Goal: Task Accomplishment & Management: Manage account settings

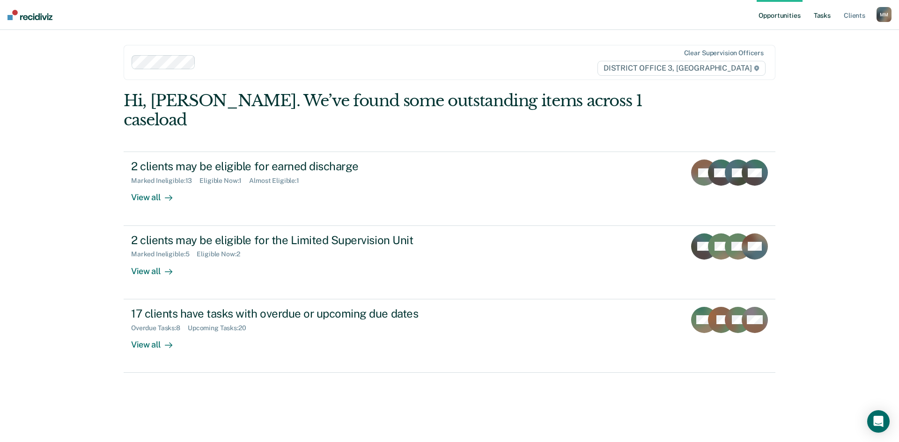
click at [820, 19] on link "Tasks" at bounding box center [822, 15] width 21 height 30
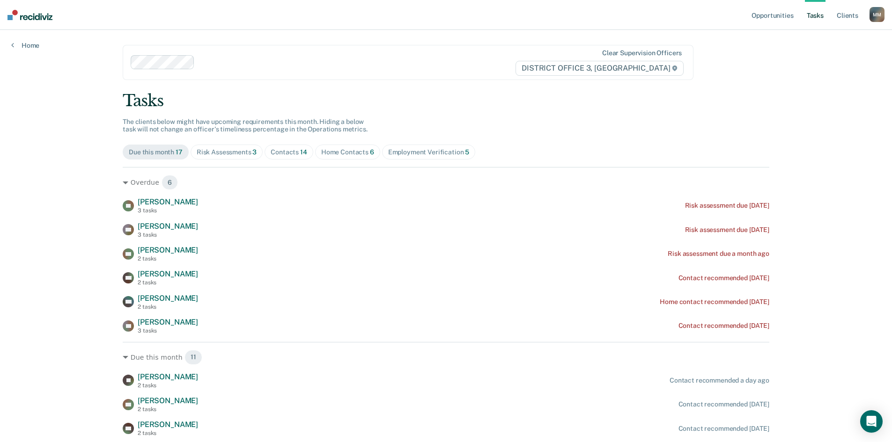
click at [237, 158] on span "Risk Assessments 3" at bounding box center [227, 152] width 73 height 15
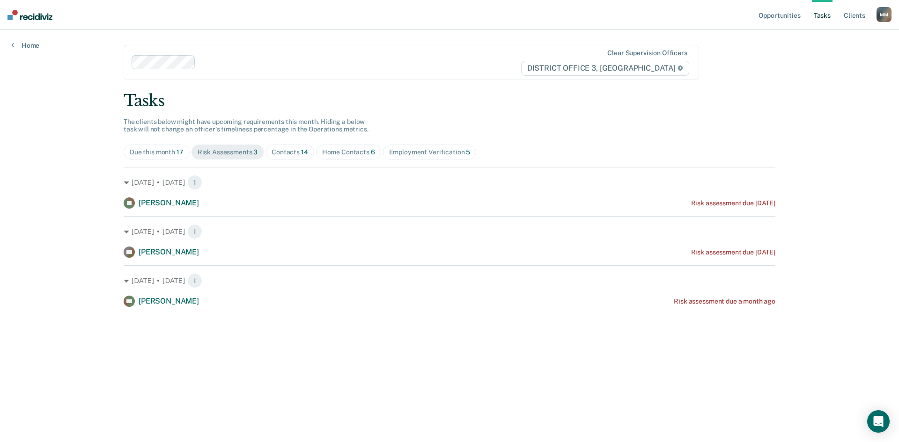
click at [275, 157] on span "Contacts 14" at bounding box center [289, 152] width 49 height 15
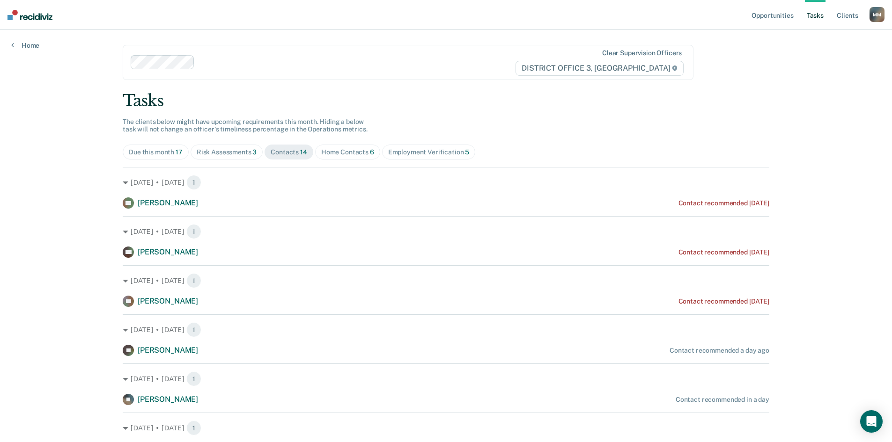
click at [340, 159] on span "Home Contacts 6" at bounding box center [347, 152] width 65 height 15
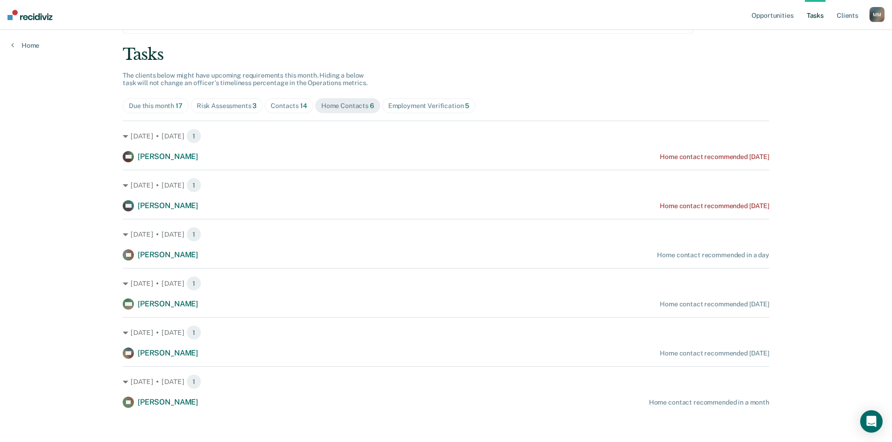
scroll to position [50, 0]
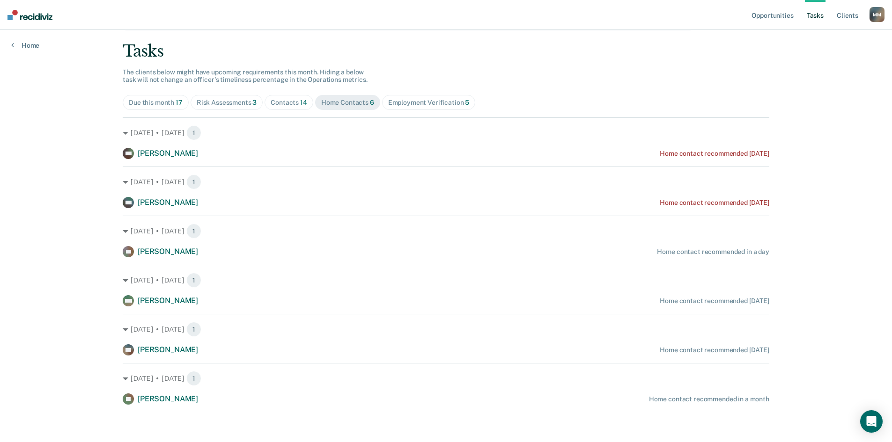
click at [413, 93] on div "Tasks The clients below might have upcoming requirements this month. Hiding a b…" at bounding box center [446, 223] width 646 height 363
click at [418, 103] on div "Employment Verification 5" at bounding box center [428, 103] width 81 height 8
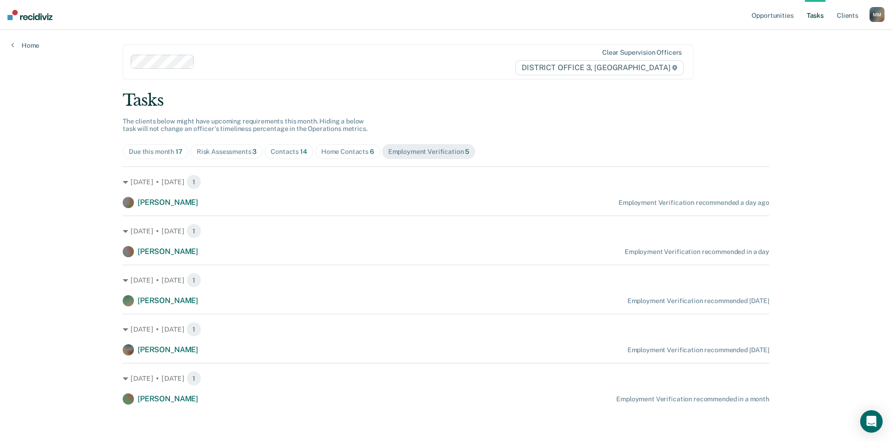
scroll to position [0, 0]
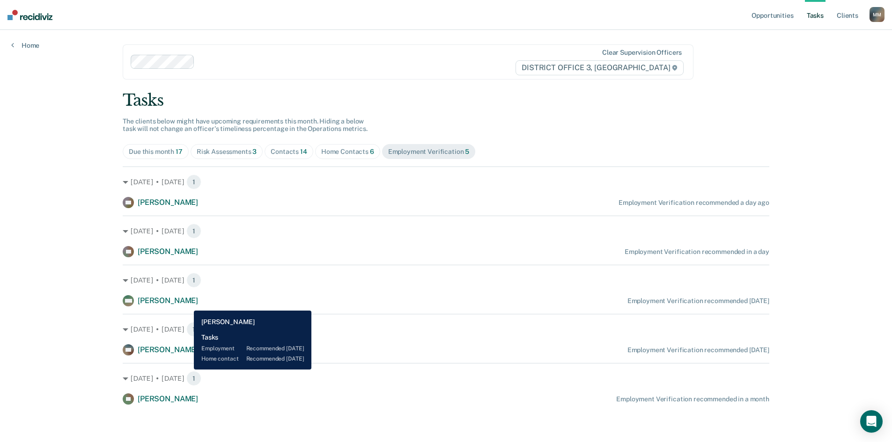
click at [187, 304] on span "[PERSON_NAME]" at bounding box center [168, 300] width 60 height 9
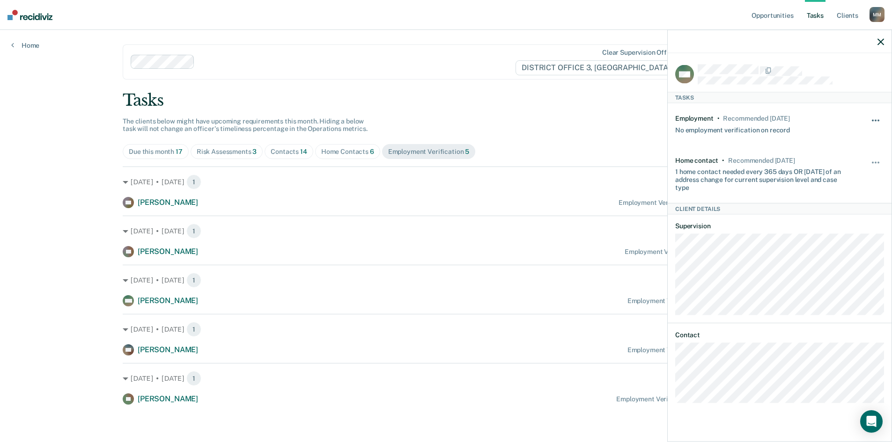
click at [876, 118] on button "button" at bounding box center [876, 125] width 16 height 15
click at [841, 177] on button "30 days" at bounding box center [849, 180] width 67 height 15
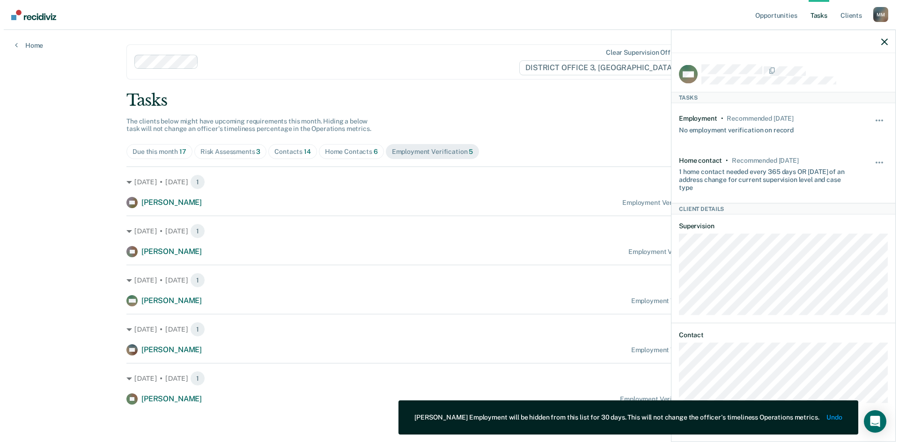
scroll to position [0, 0]
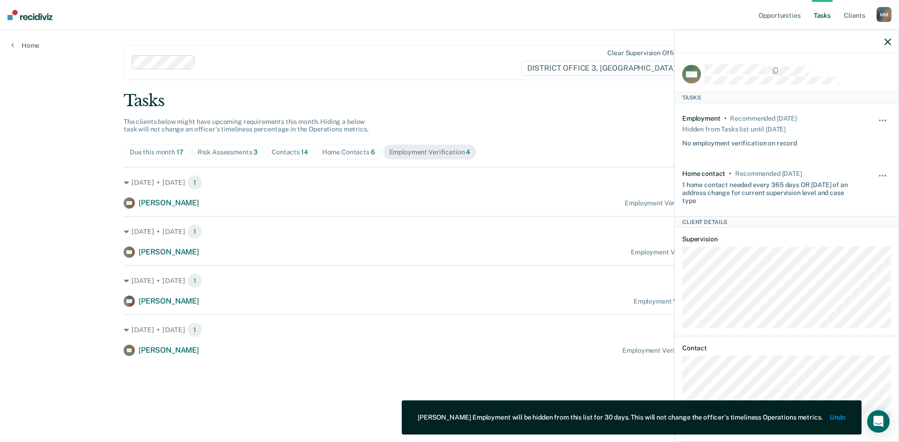
click at [0, 315] on div "Opportunities Tasks Client s [PERSON_NAME] Profile How it works Log Out Home Cl…" at bounding box center [449, 221] width 899 height 442
click at [888, 45] on icon "button" at bounding box center [887, 41] width 7 height 7
